Goal: Information Seeking & Learning: Compare options

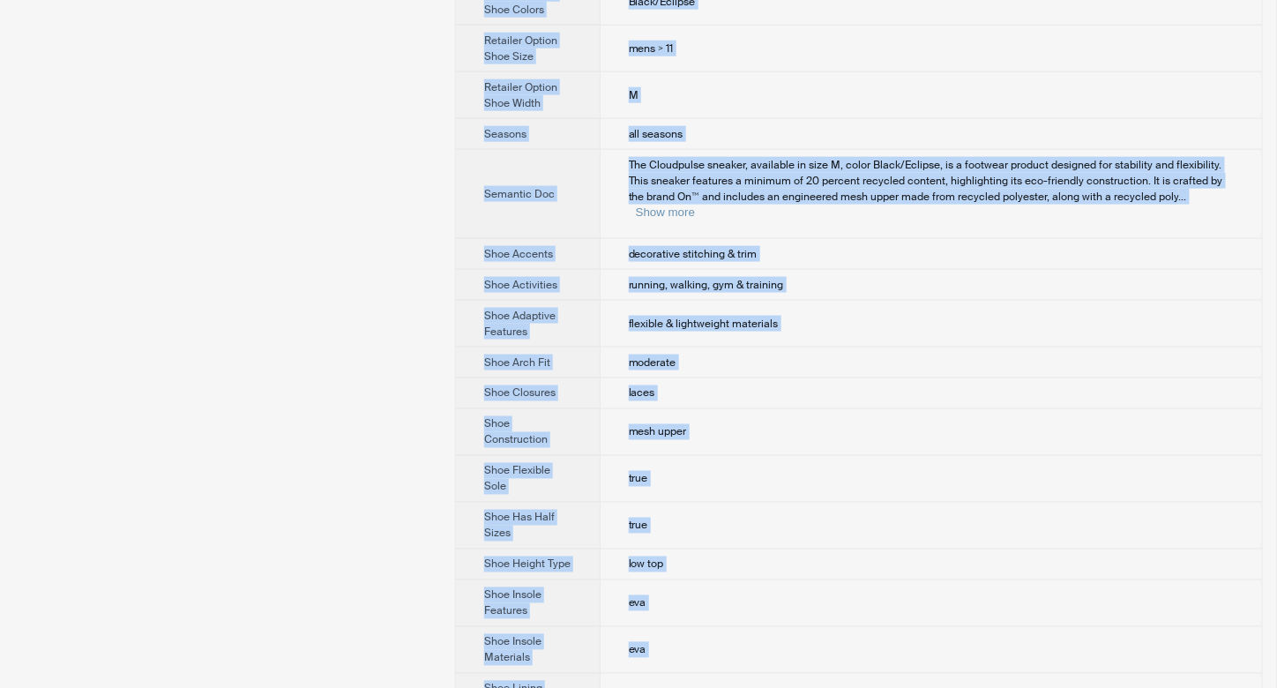
scroll to position [1205, 0]
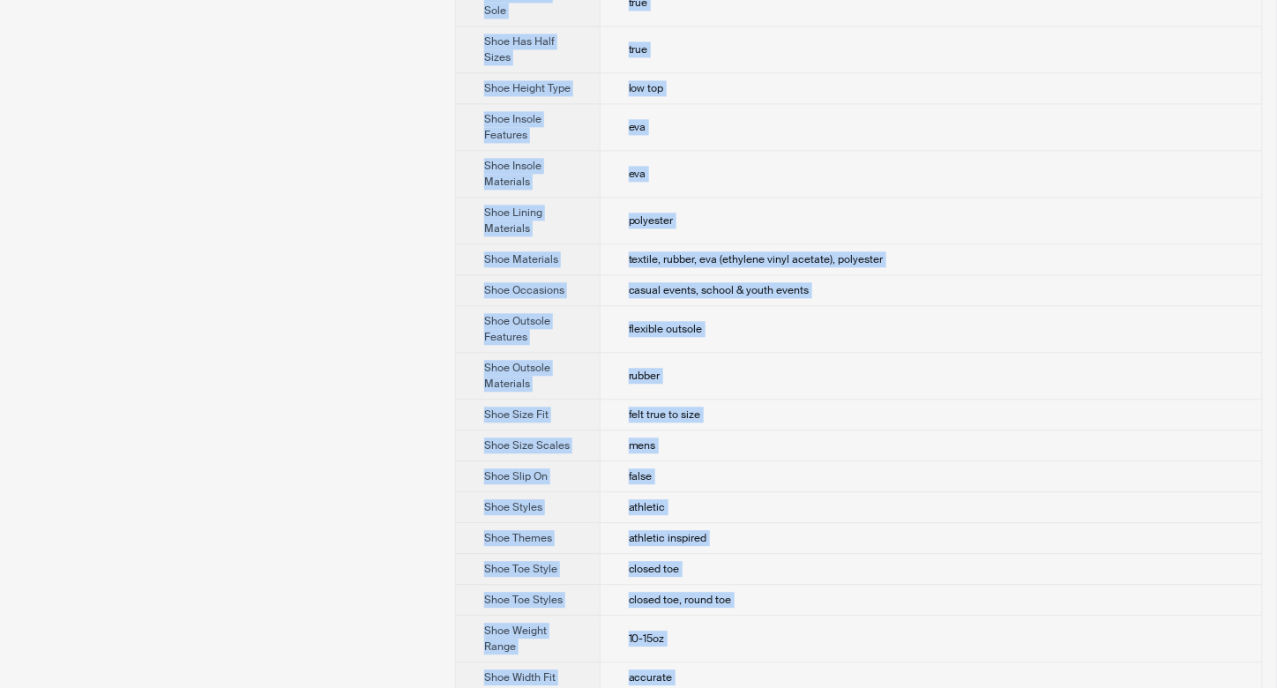
drag, startPoint x: 623, startPoint y: 61, endPoint x: 732, endPoint y: 666, distance: 614.8
copy tbody "On Product Name Cloudpulse Variant Name Cloudpulse - Black/Eclipse / 11 / M Ret…"
